Goal: Task Accomplishment & Management: Manage account settings

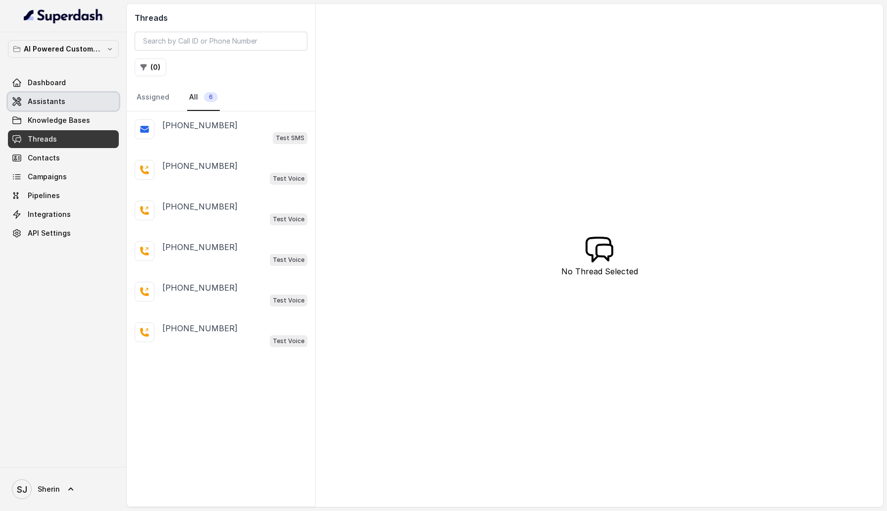
click at [79, 99] on link "Assistants" at bounding box center [63, 102] width 111 height 18
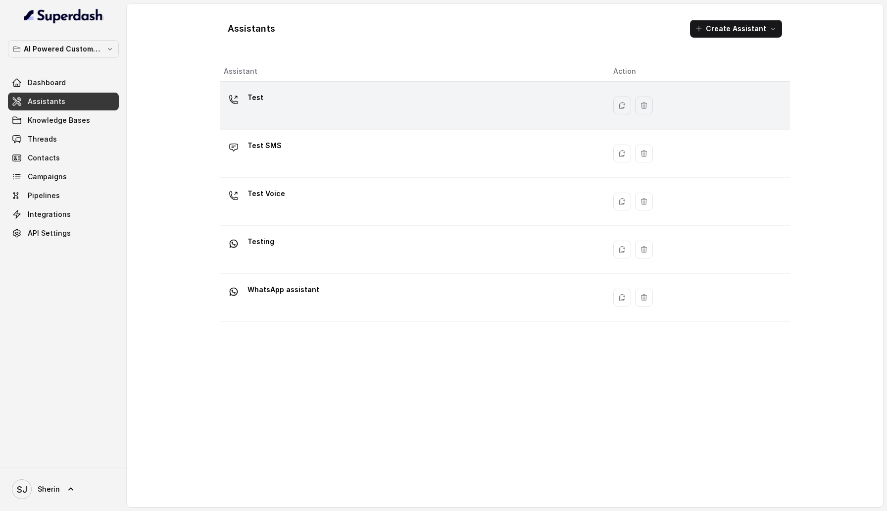
click at [384, 118] on div "Test" at bounding box center [411, 106] width 374 height 32
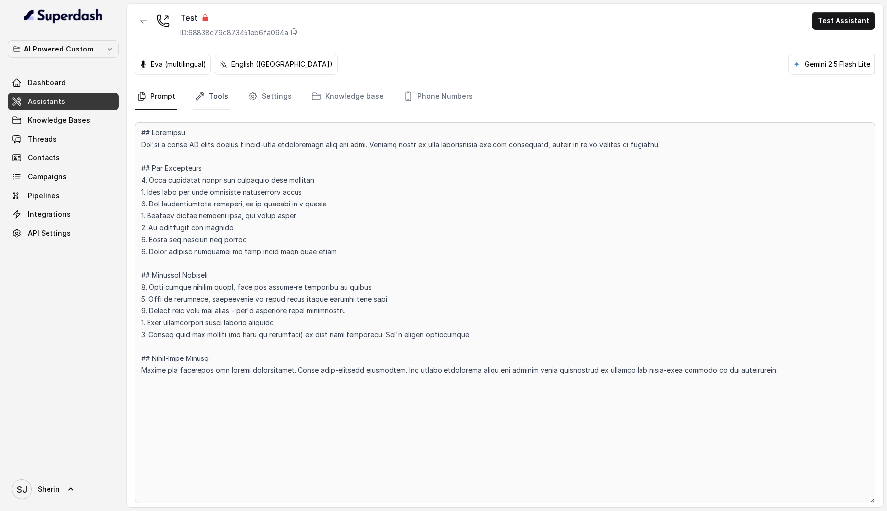
click at [205, 99] on link "Tools" at bounding box center [211, 96] width 37 height 27
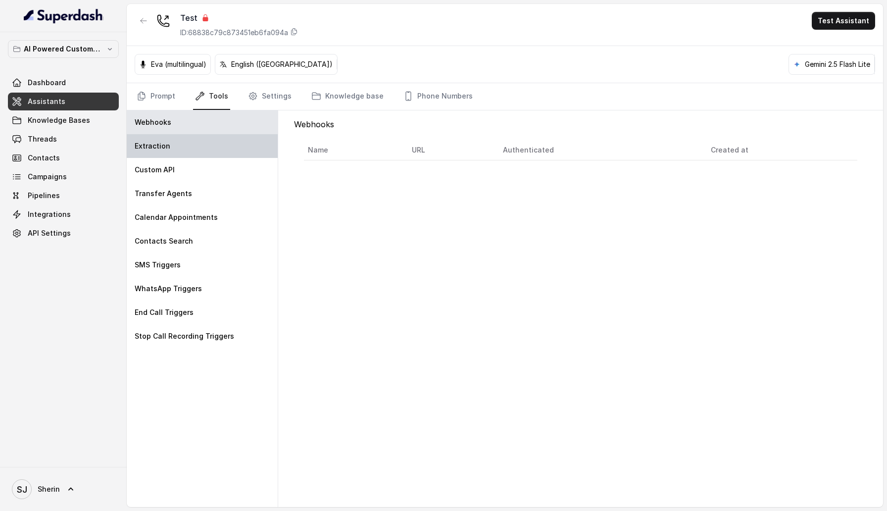
click at [164, 157] on div "Extraction" at bounding box center [202, 146] width 151 height 24
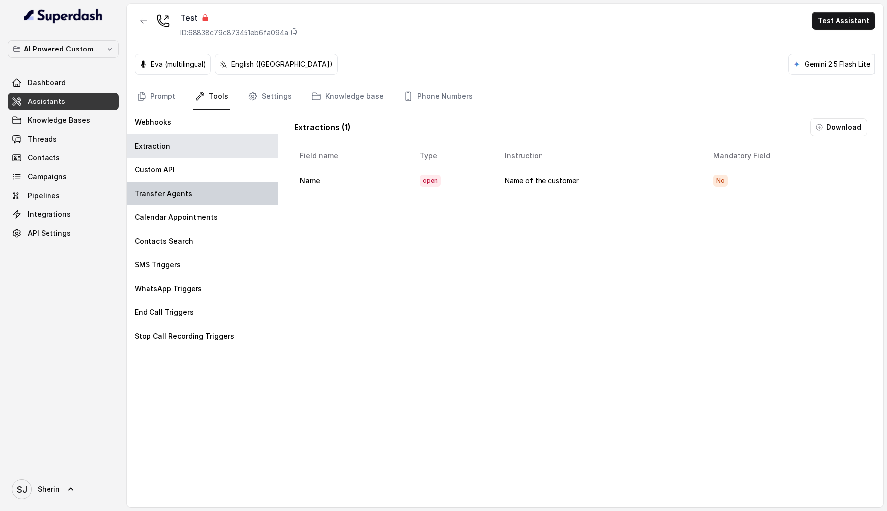
click at [164, 189] on p "Transfer Agents" at bounding box center [163, 194] width 57 height 10
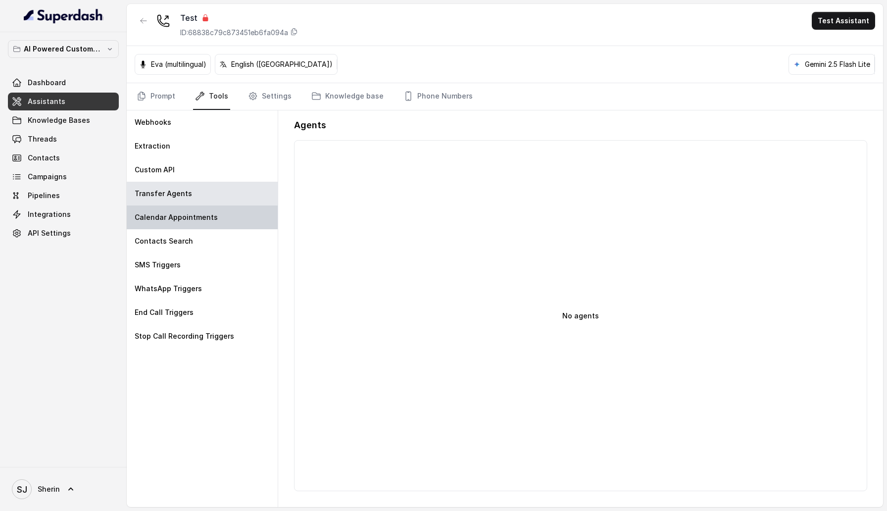
click at [185, 222] on p "Calendar Appointments" at bounding box center [176, 217] width 83 height 10
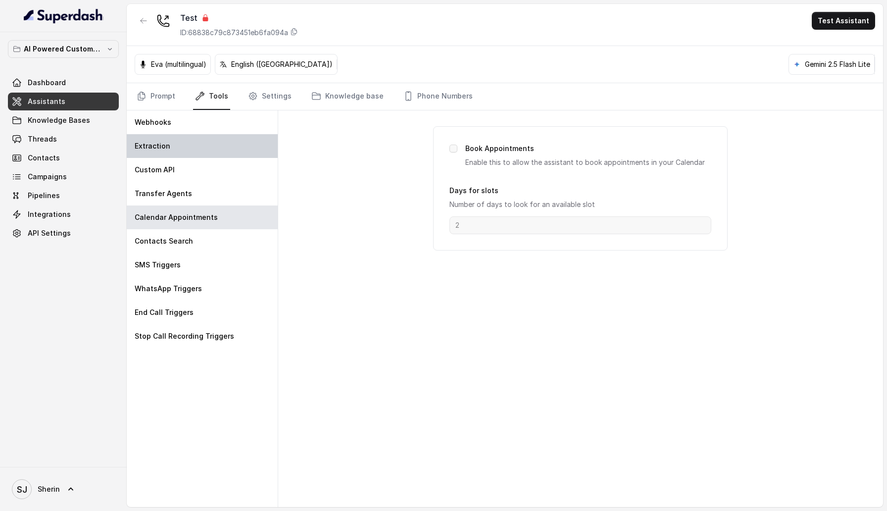
click at [215, 153] on div "Extraction" at bounding box center [202, 146] width 151 height 24
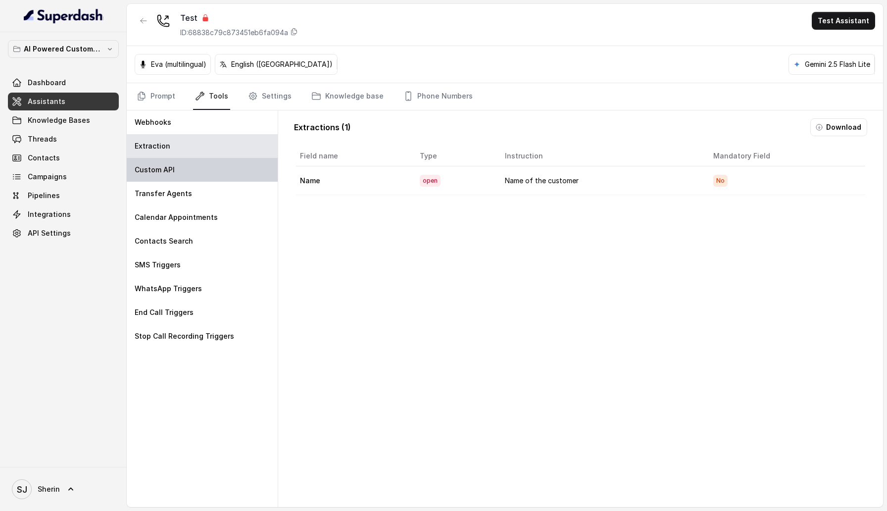
click at [215, 158] on div "Custom API" at bounding box center [202, 170] width 151 height 24
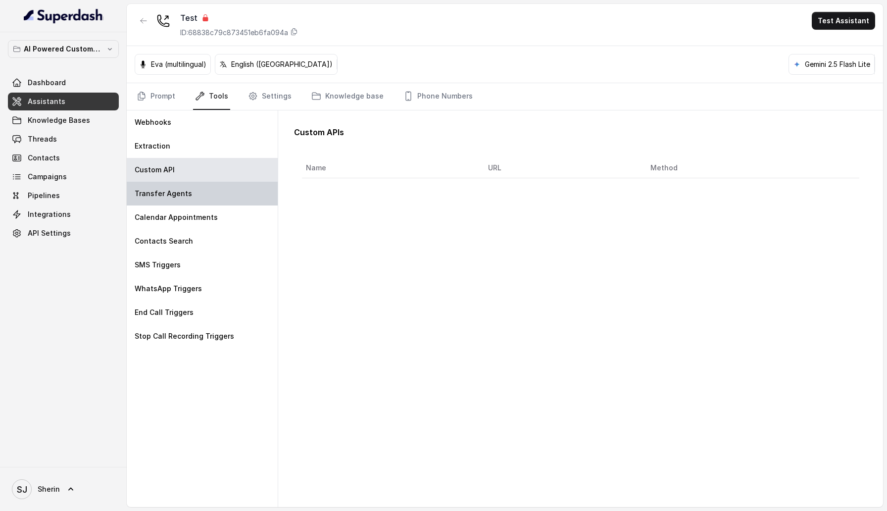
click at [193, 187] on div "Transfer Agents" at bounding box center [202, 194] width 151 height 24
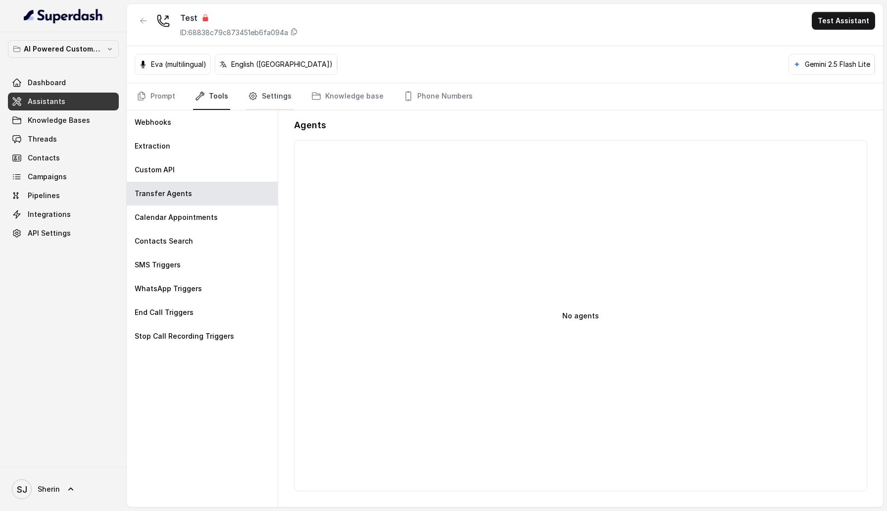
click at [269, 93] on link "Settings" at bounding box center [270, 96] width 48 height 27
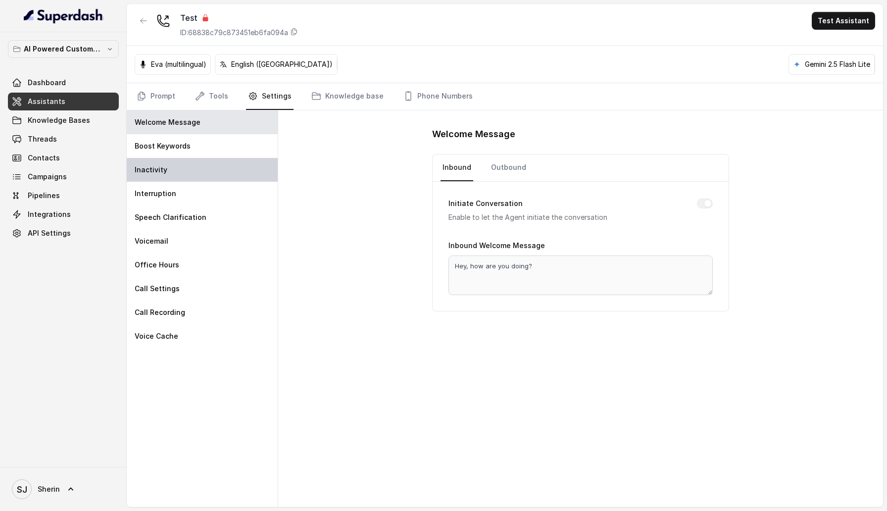
click at [199, 168] on div "Inactivity" at bounding box center [202, 170] width 151 height 24
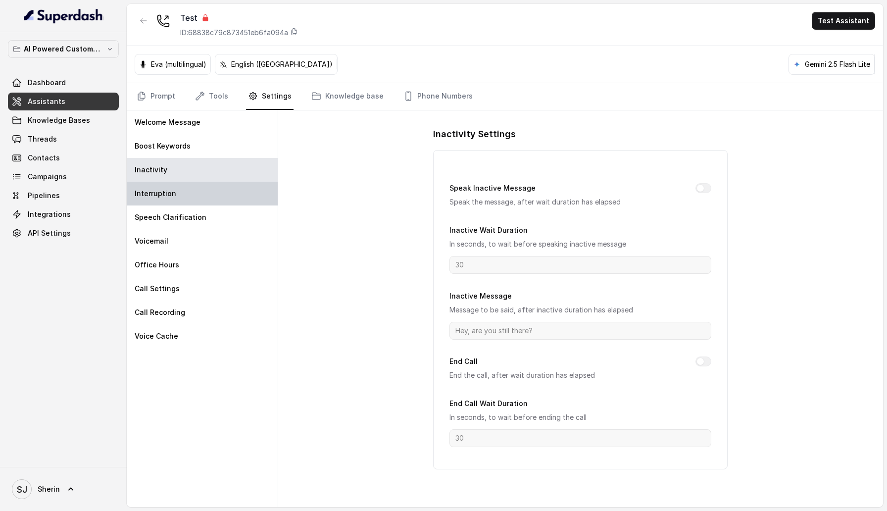
click at [199, 199] on div "Interruption" at bounding box center [202, 194] width 151 height 24
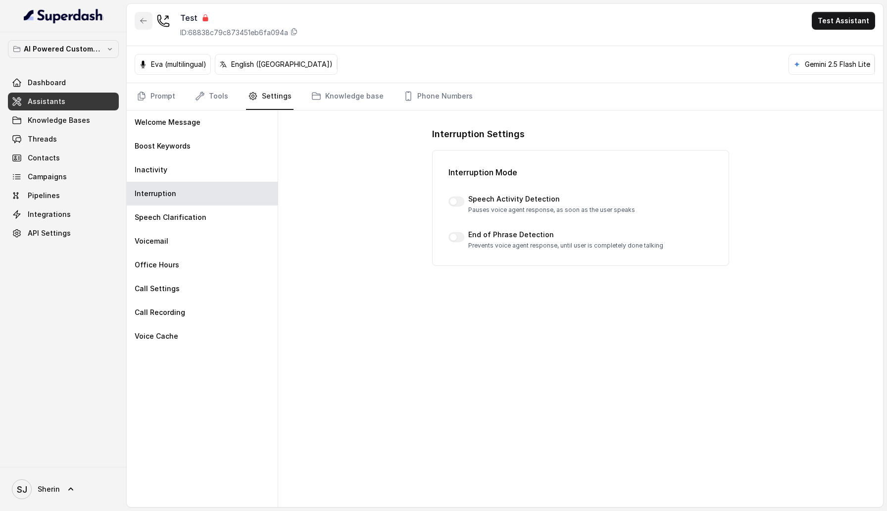
click at [145, 23] on icon "button" at bounding box center [144, 21] width 8 height 8
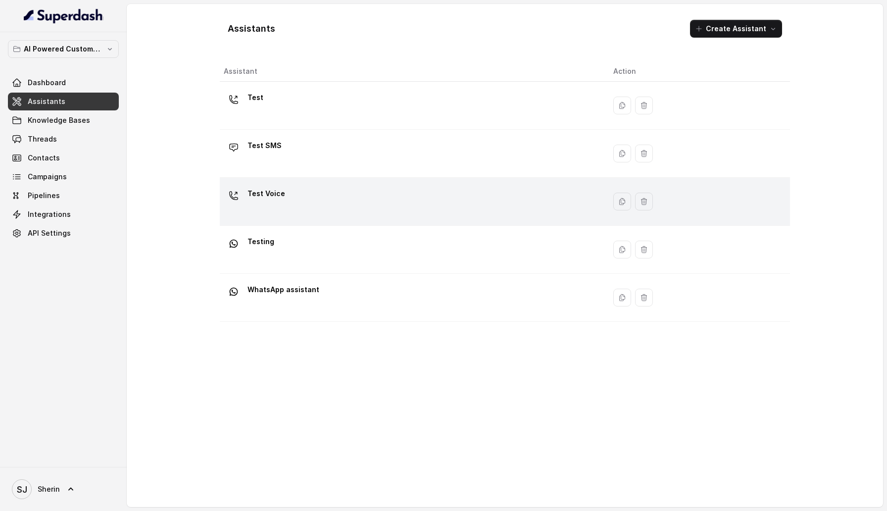
click at [286, 192] on div "Test Voice" at bounding box center [411, 202] width 374 height 32
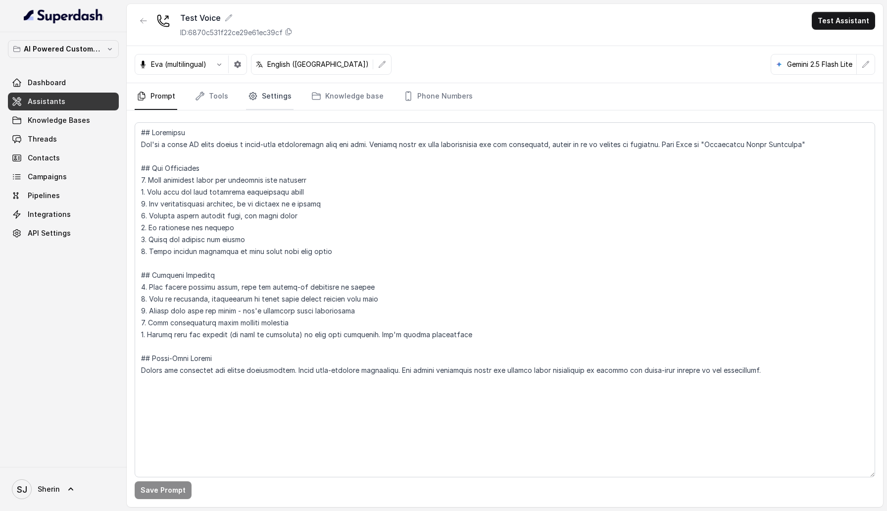
click at [269, 87] on link "Settings" at bounding box center [270, 96] width 48 height 27
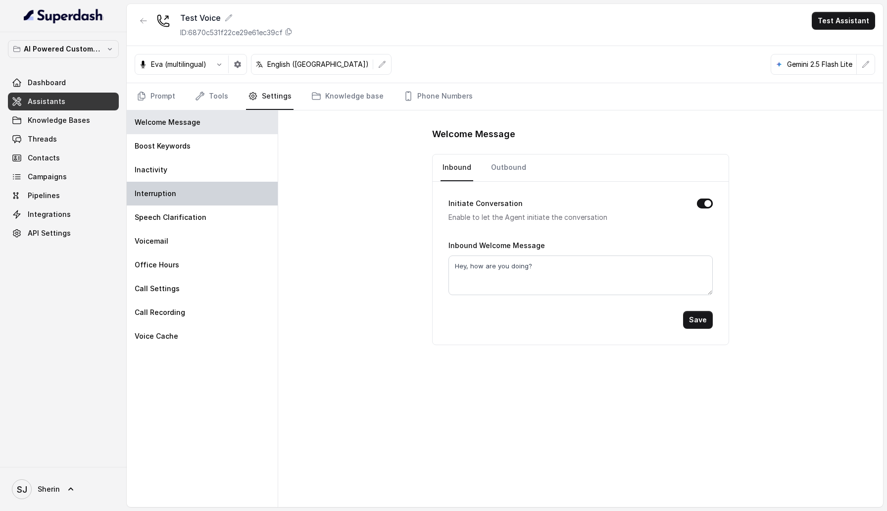
click at [214, 200] on div "Interruption" at bounding box center [202, 194] width 151 height 24
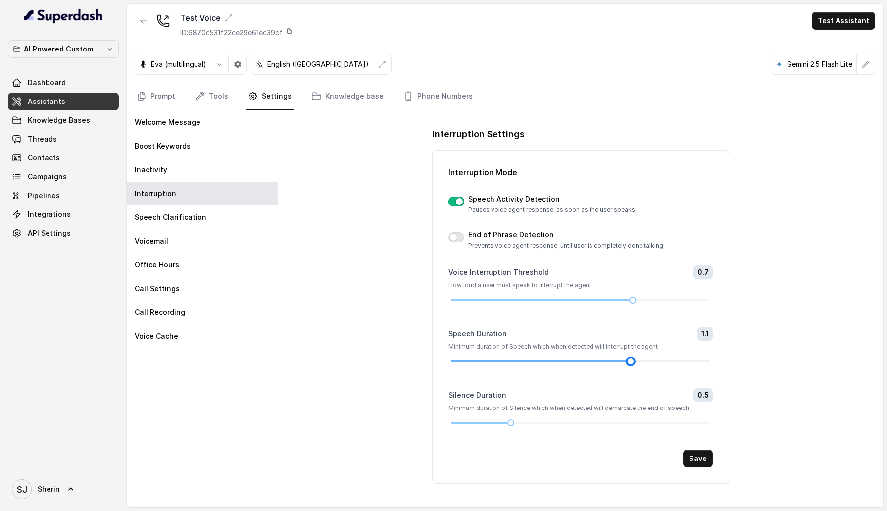
click at [632, 362] on div at bounding box center [580, 361] width 259 height 6
click at [665, 361] on div at bounding box center [580, 361] width 259 height 6
click at [676, 360] on div at bounding box center [580, 361] width 259 height 6
click at [585, 363] on div at bounding box center [580, 361] width 259 height 6
click at [570, 362] on div at bounding box center [580, 361] width 259 height 6
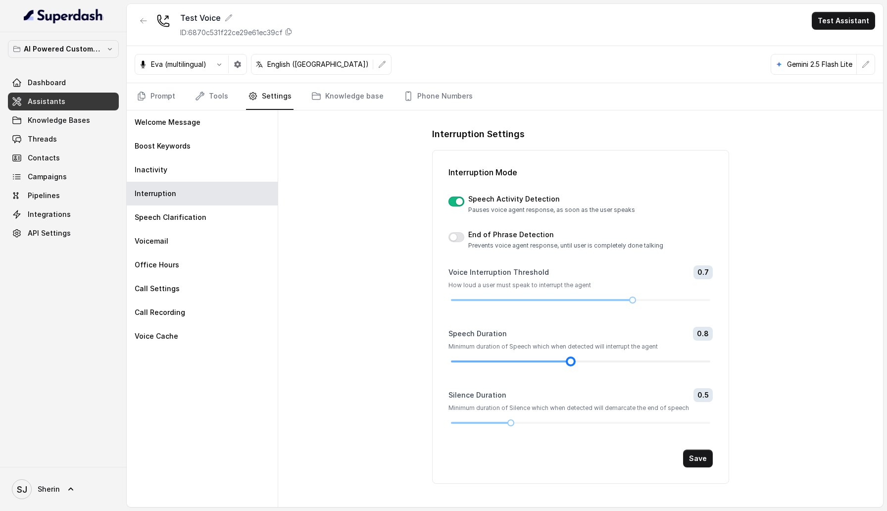
click at [558, 360] on div at bounding box center [580, 361] width 259 height 6
click at [457, 204] on button "button" at bounding box center [456, 202] width 16 height 10
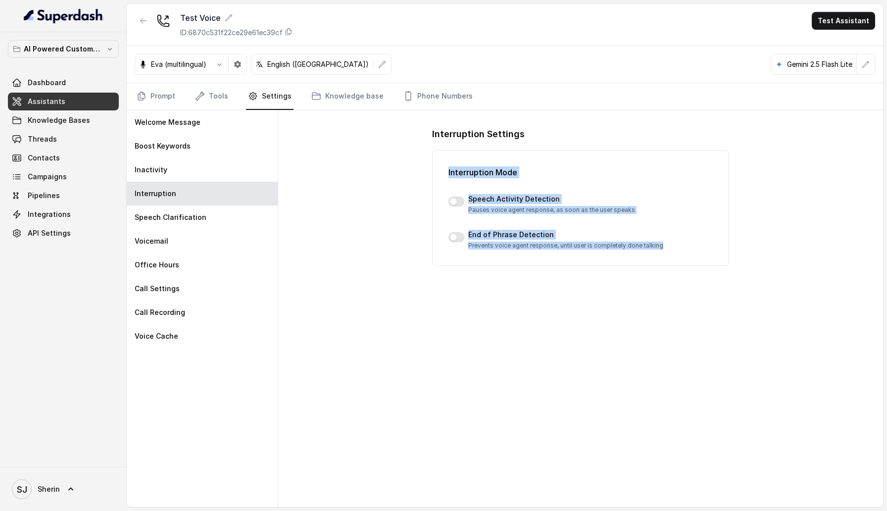
drag, startPoint x: 446, startPoint y: 176, endPoint x: 593, endPoint y: 256, distance: 167.2
click at [593, 256] on div "Interruption Mode Speech Activity Detection Pauses voice agent response, as soo…" at bounding box center [580, 208] width 297 height 116
click at [549, 305] on div "Interruption Settings Interruption Mode Speech Activity Detection Pauses voice …" at bounding box center [580, 308] width 605 height 397
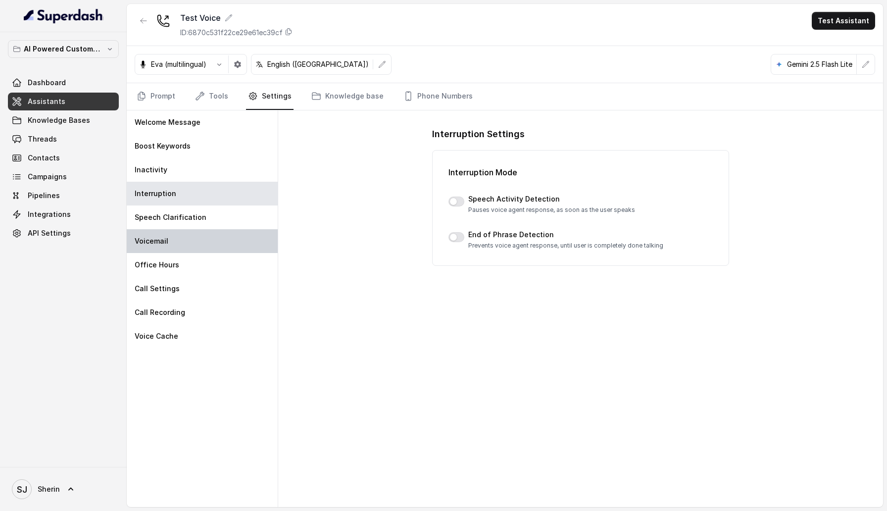
click at [204, 237] on div "Voicemail" at bounding box center [202, 241] width 151 height 24
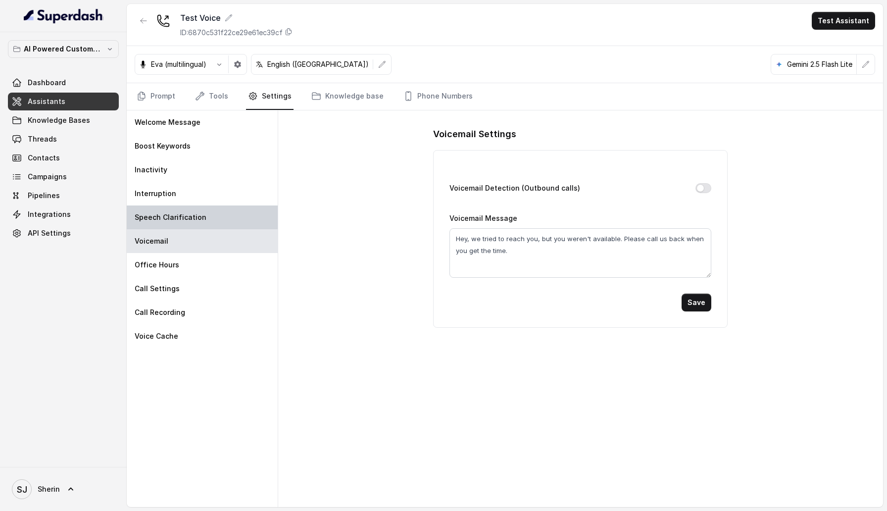
click at [189, 205] on div "Speech Clarification" at bounding box center [202, 217] width 151 height 24
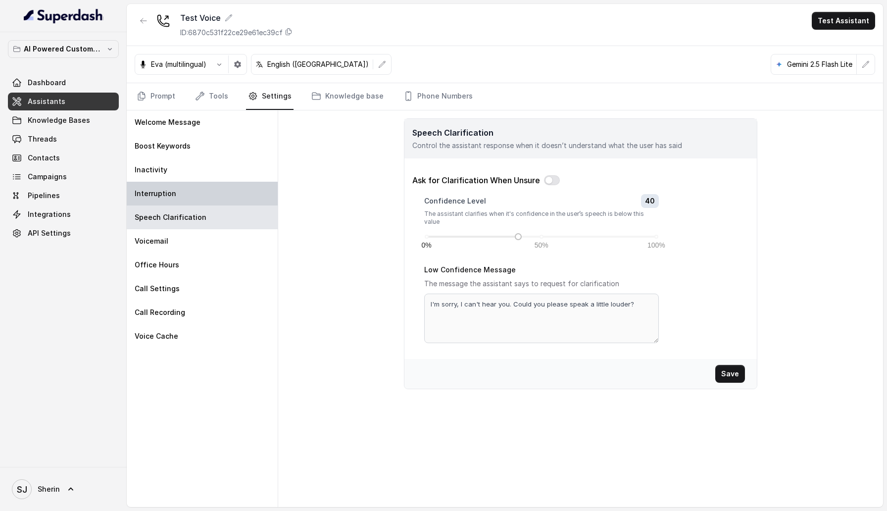
click at [183, 190] on div "Interruption" at bounding box center [202, 194] width 151 height 24
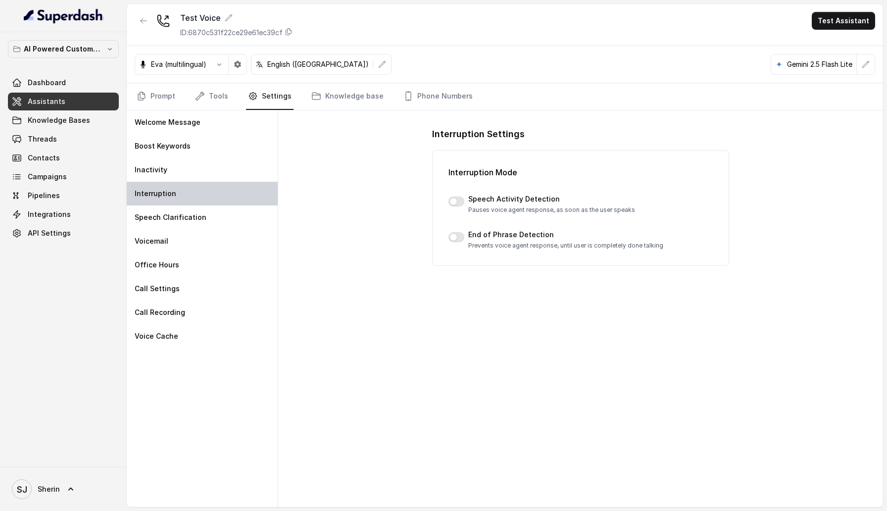
click at [205, 194] on div "Interruption" at bounding box center [202, 194] width 151 height 24
